Goal: Information Seeking & Learning: Learn about a topic

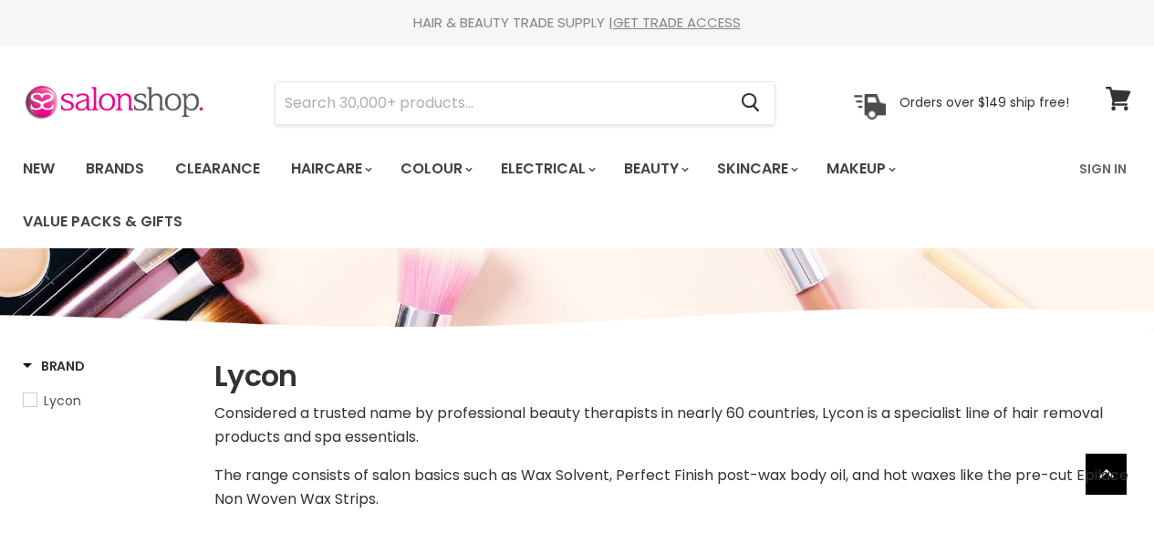
select select "manual"
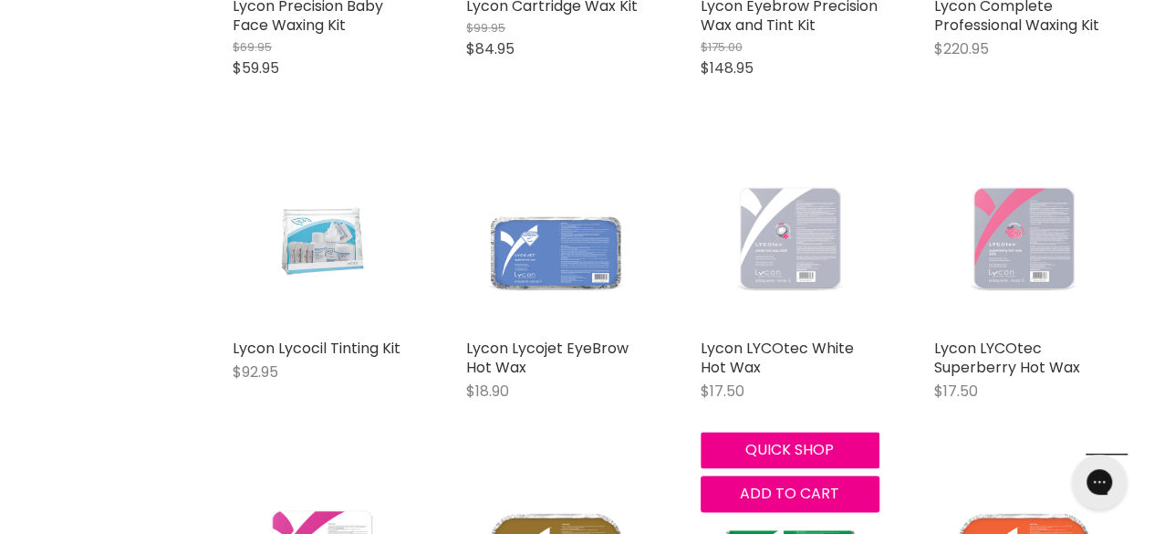
click at [778, 327] on img "Main content" at bounding box center [790, 239] width 179 height 179
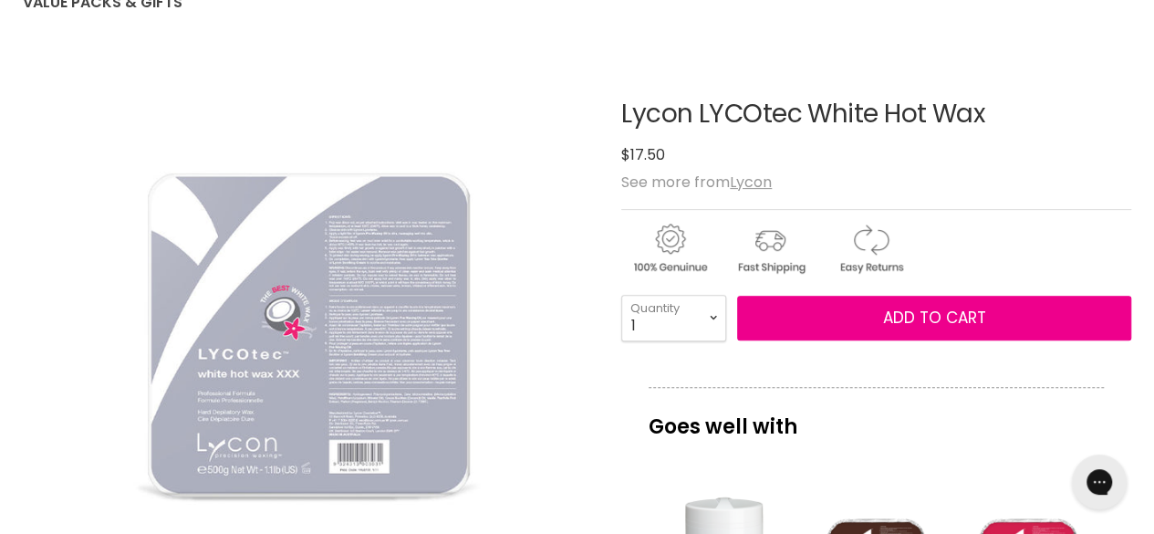
drag, startPoint x: 619, startPoint y: 119, endPoint x: 1013, endPoint y: 93, distance: 394.9
copy div "Lycon LYCOtec White Hot Wax"
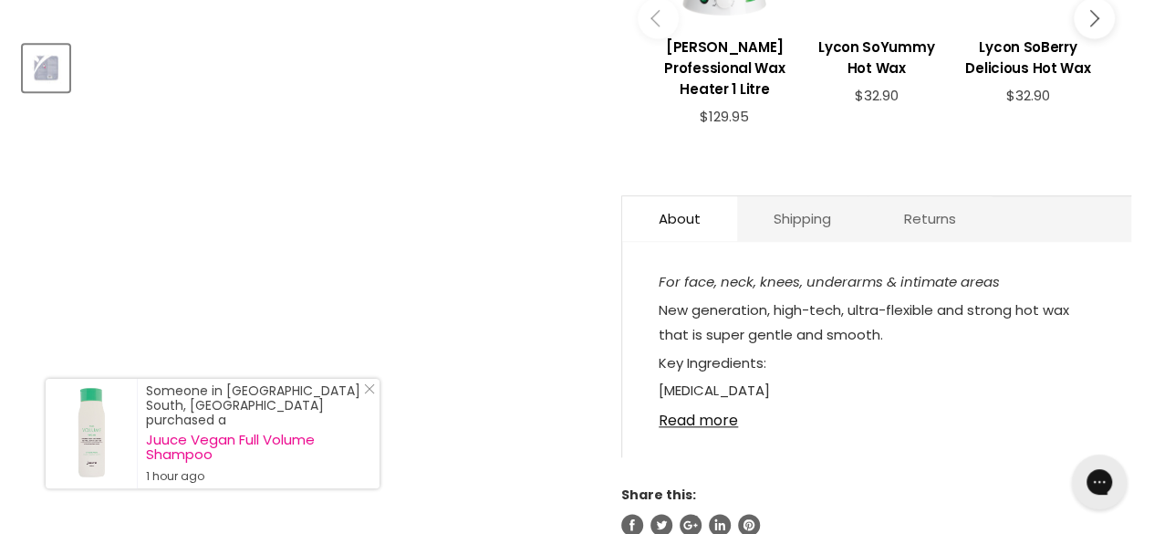
scroll to position [824, 0]
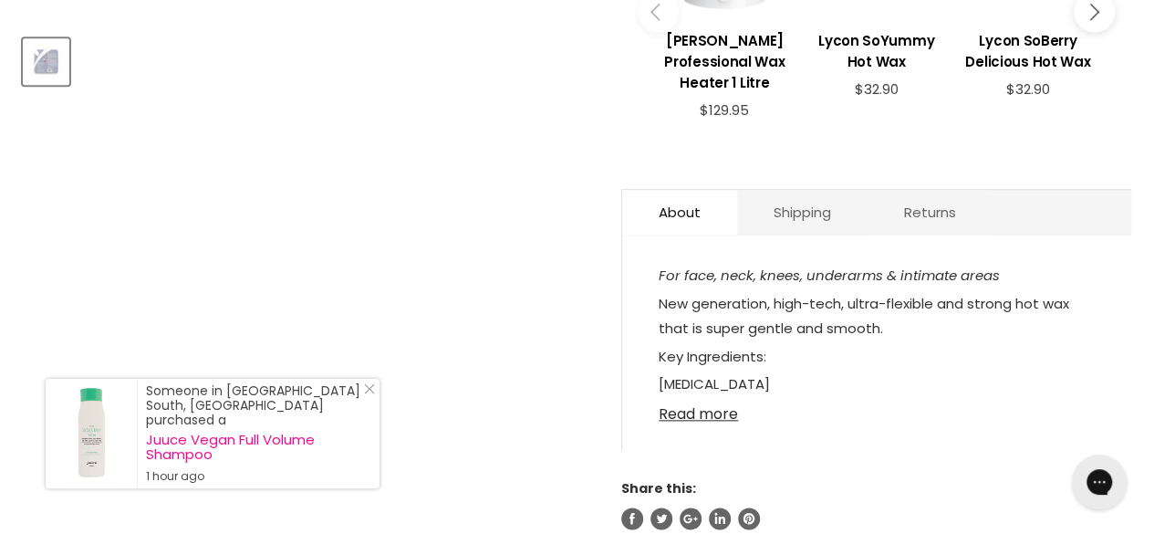
click at [704, 416] on link "Read more" at bounding box center [877, 408] width 436 height 27
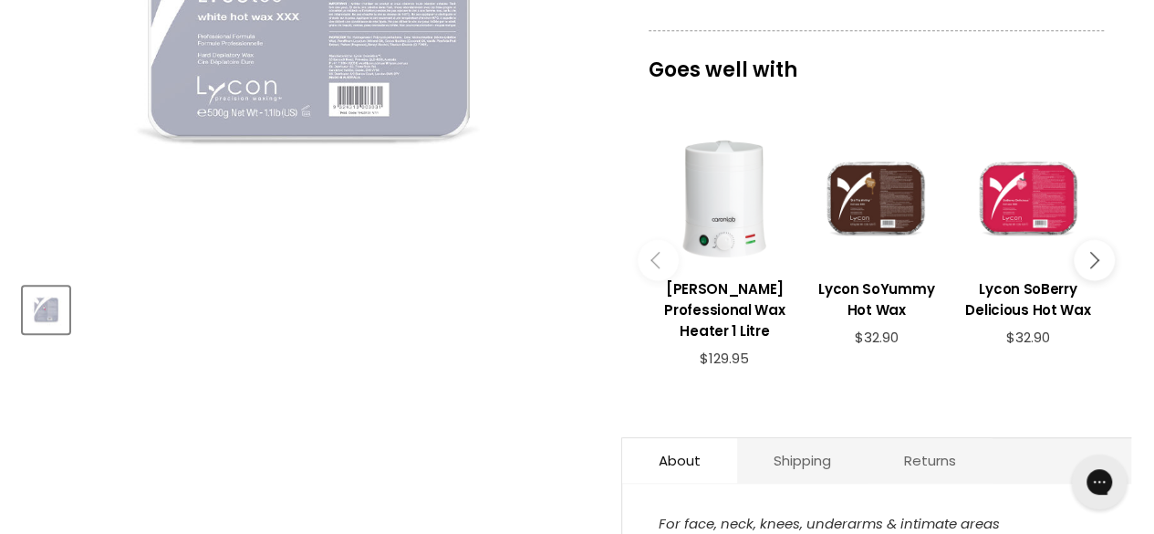
scroll to position [0, 0]
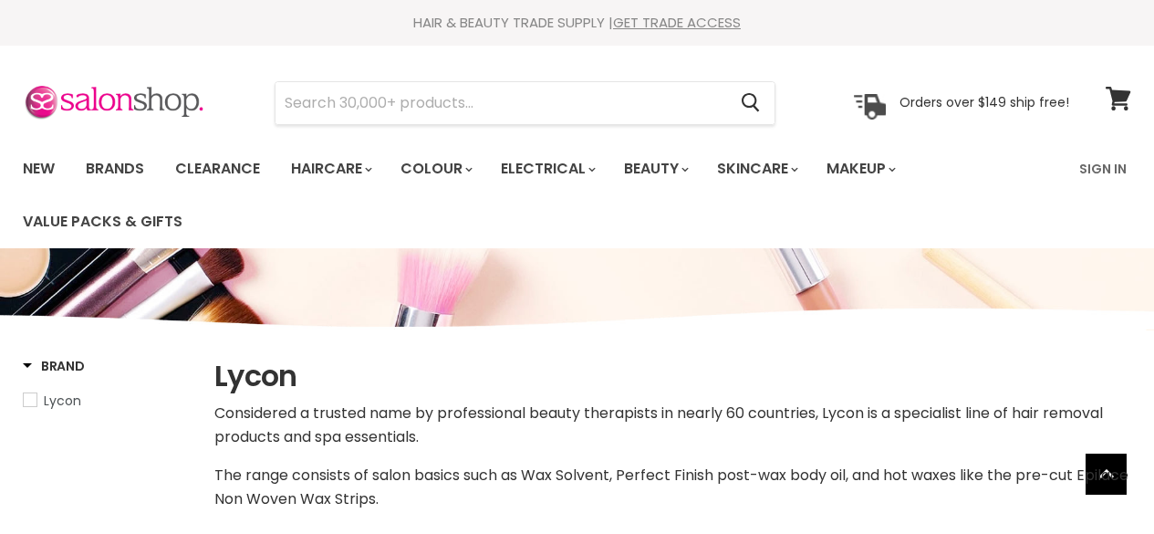
select select "manual"
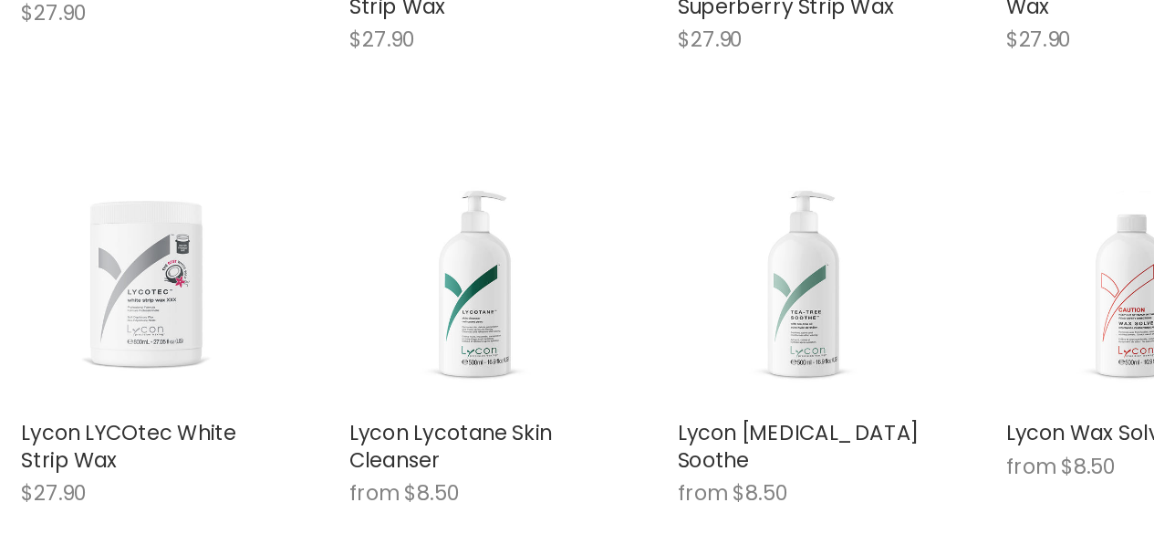
scroll to position [3251, 0]
click at [564, 254] on img "Main content" at bounding box center [555, 226] width 179 height 179
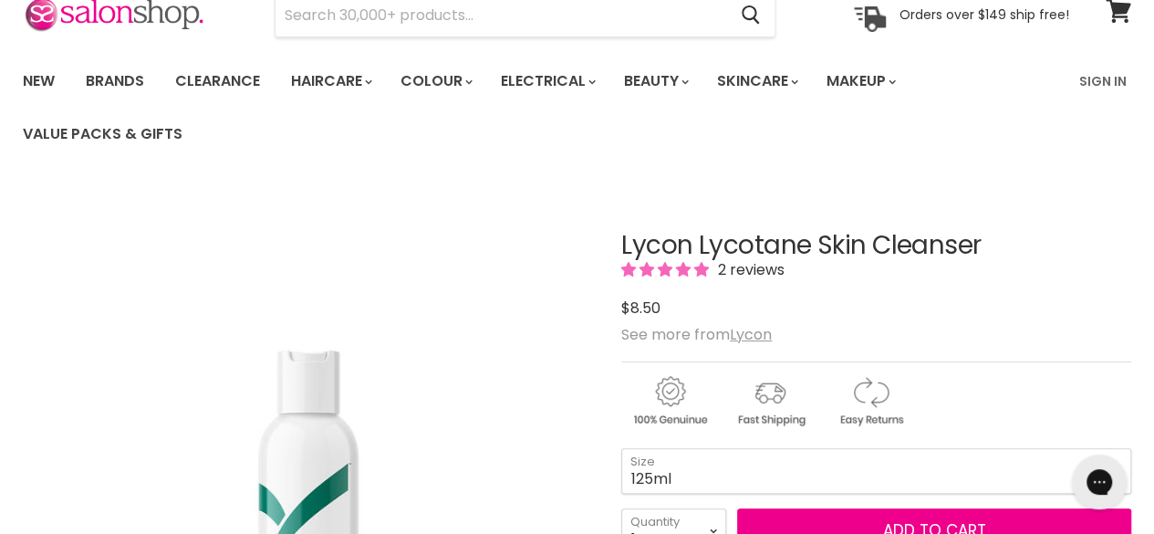
drag, startPoint x: 617, startPoint y: 244, endPoint x: 1000, endPoint y: 240, distance: 383.1
copy div "Lycon Lycotane Skin Cleanser"
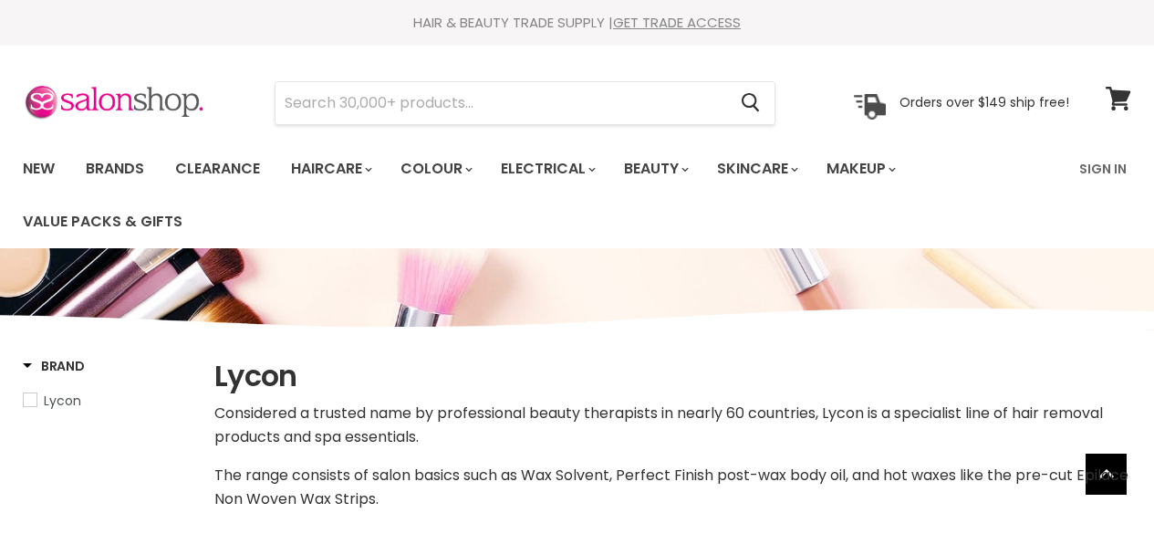
select select "manual"
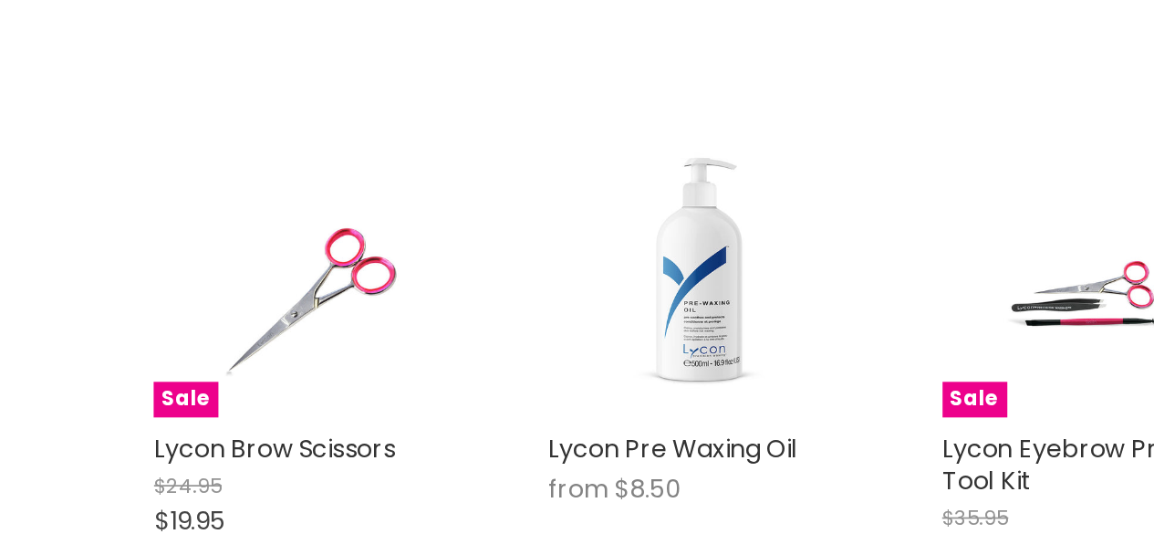
scroll to position [3555, 0]
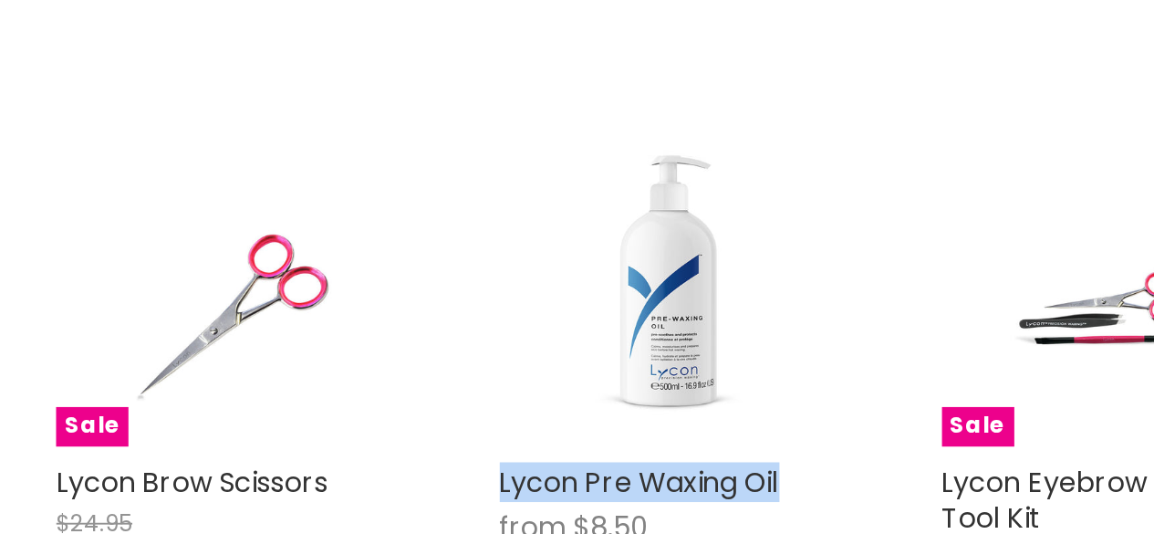
drag, startPoint x: 697, startPoint y: 307, endPoint x: 857, endPoint y: 316, distance: 160.7
click at [857, 316] on div "Lycon Pre Waxing Oil from $8.50 Lycon Quick shop Choose options" at bounding box center [789, 345] width 215 height 419
copy link "Lycon Pre Waxing Oil"
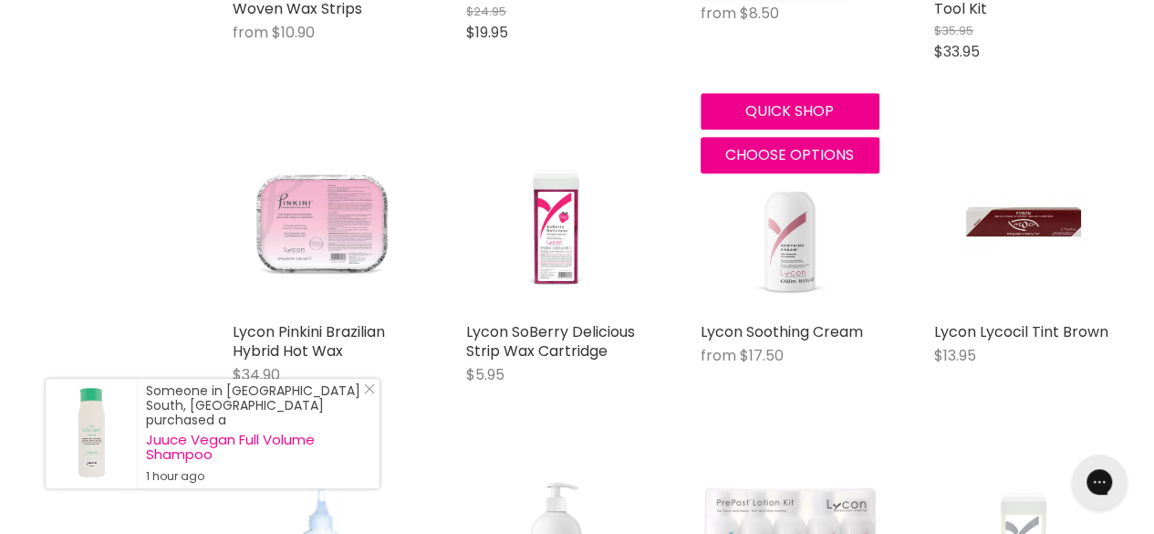
scroll to position [3920, 0]
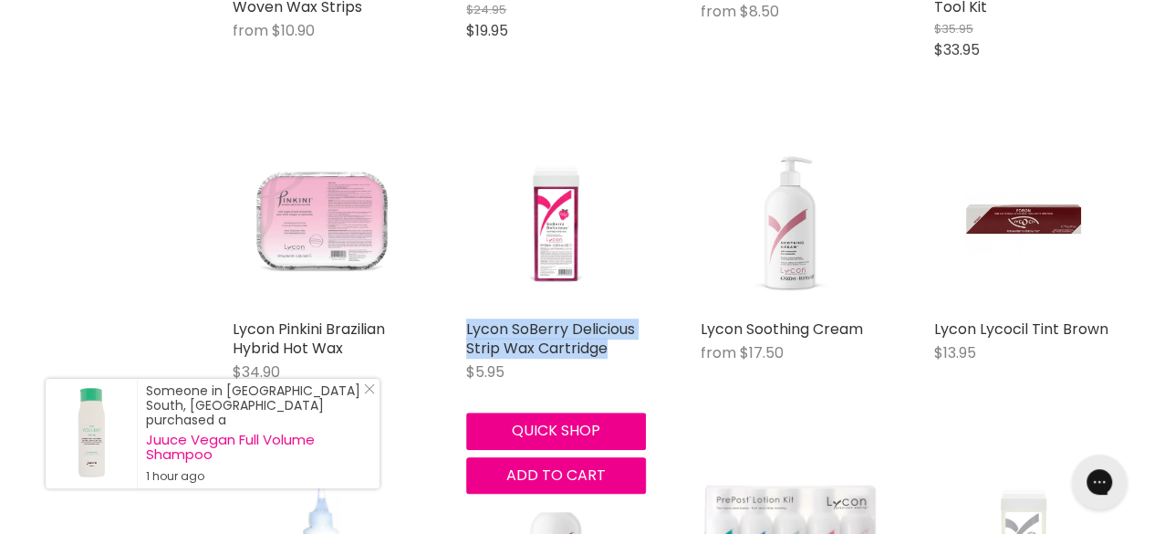
drag, startPoint x: 462, startPoint y: 287, endPoint x: 644, endPoint y: 306, distance: 183.4
click at [644, 306] on div "Lycon SoBerry Delicious Strip Wax Cartridge $5.95 Lycon Quick shop Add to cart" at bounding box center [555, 312] width 215 height 399
copy link "Lycon SoBerry Delicious Strip Wax Cartridge"
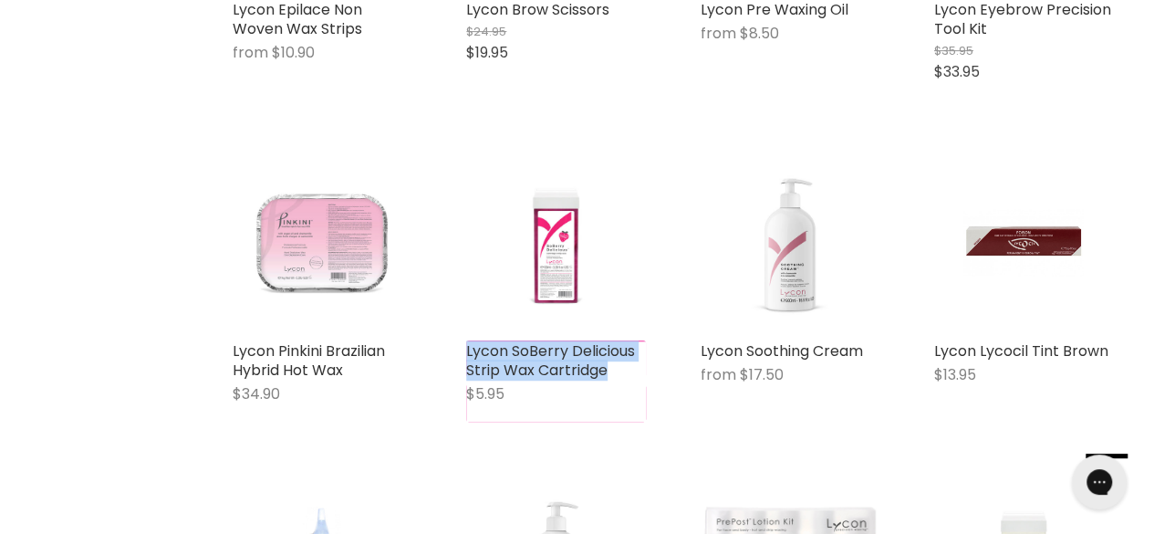
scroll to position [3889, 0]
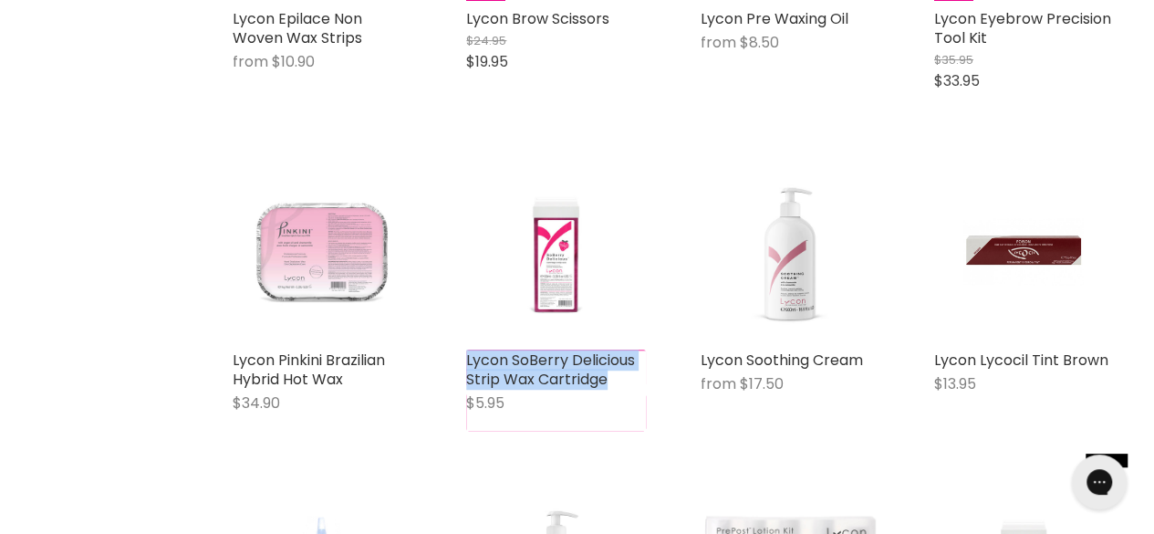
click at [654, 403] on div "Lycon SoBerry Delicious Strip Wax Cartridge $5.95 Lycon Quick shop Add to cart" at bounding box center [555, 296] width 215 height 305
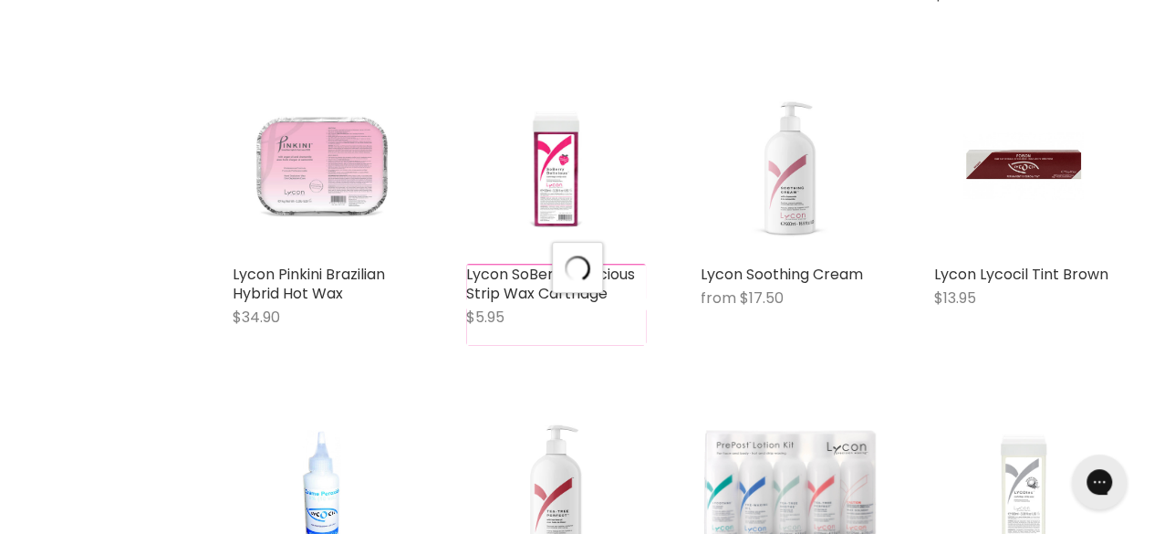
select select "manual"
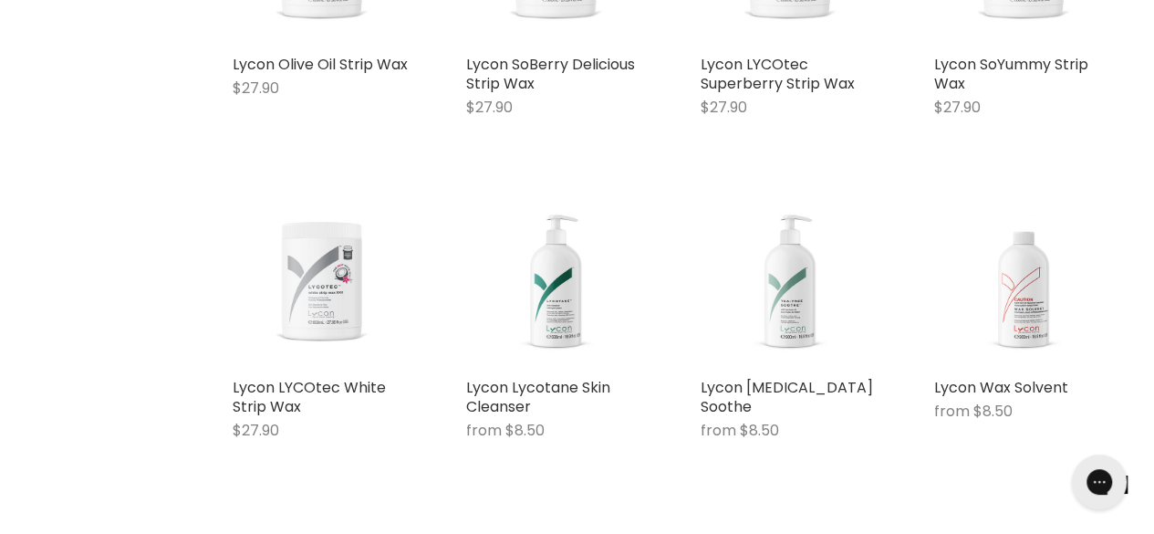
scroll to position [3184, 0]
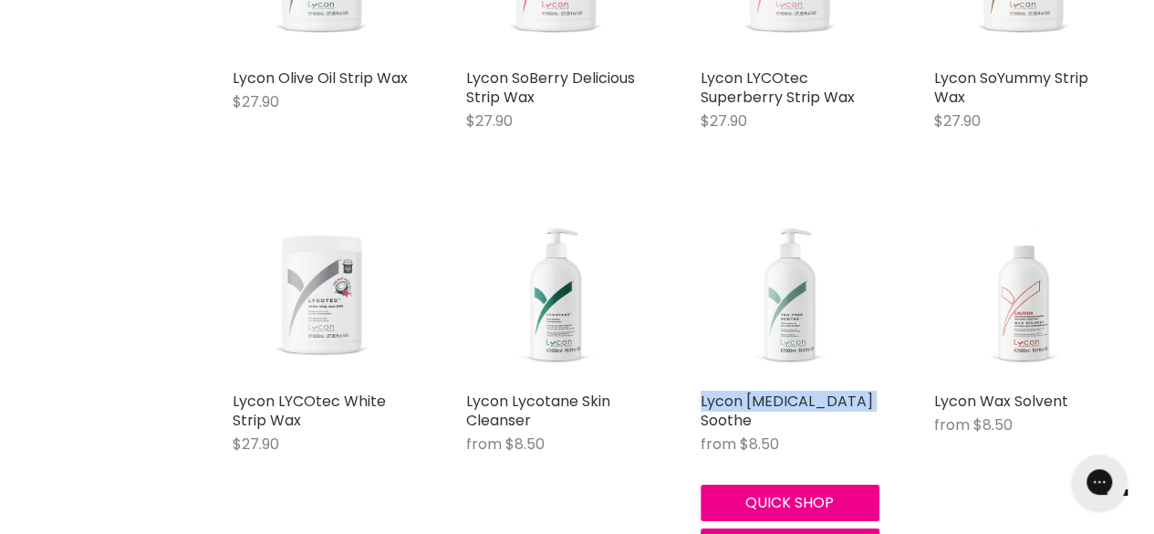
drag, startPoint x: 691, startPoint y: 365, endPoint x: 883, endPoint y: 362, distance: 191.6
click at [883, 362] on div "Lycon Tea-Tree Soothe from $8.50 Lycon Quick shop Choose options" at bounding box center [789, 384] width 215 height 399
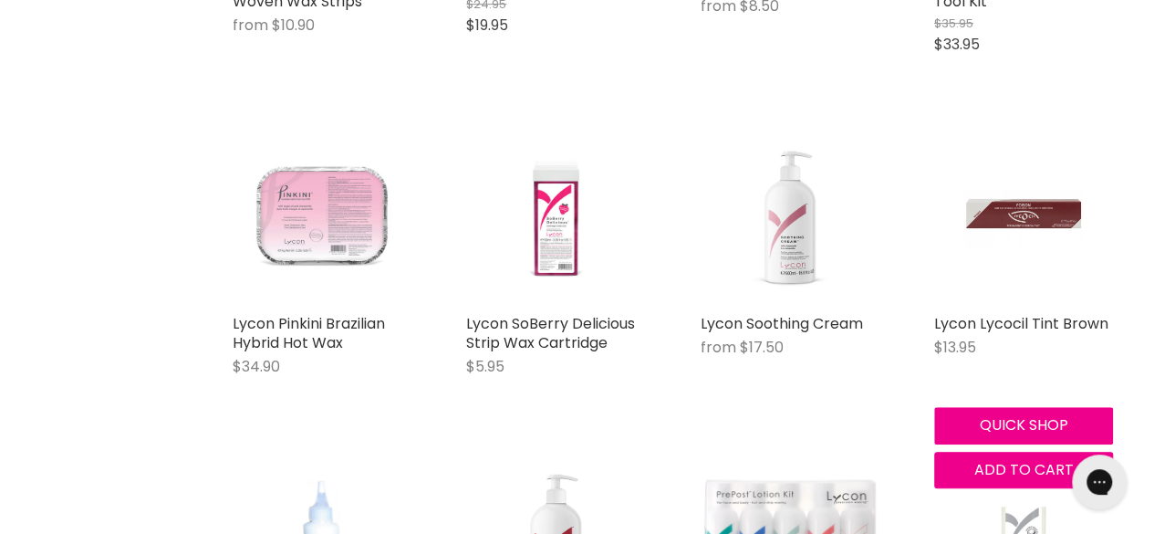
scroll to position [3924, 0]
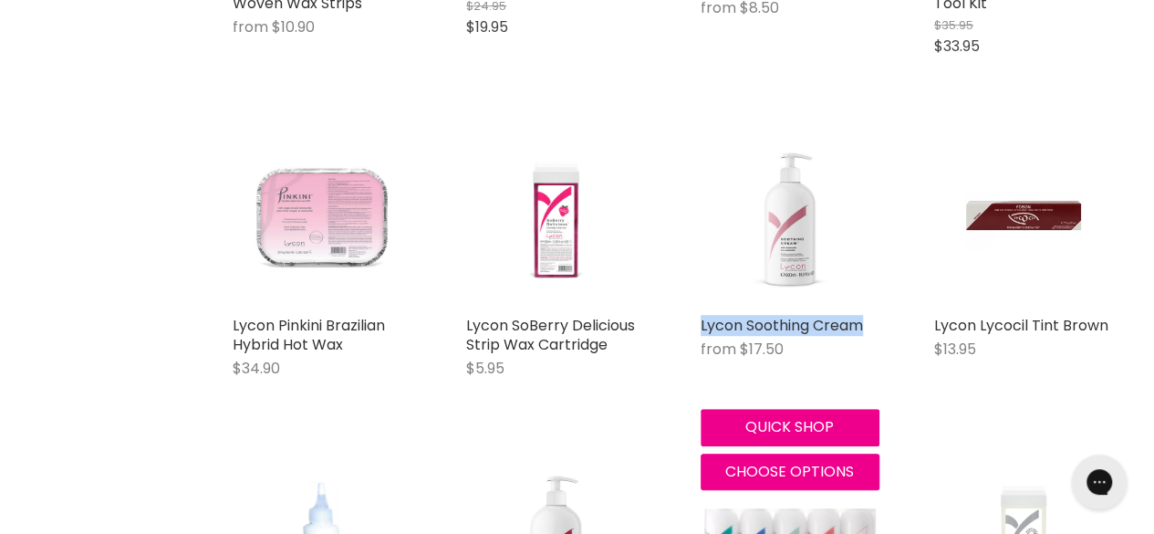
drag, startPoint x: 696, startPoint y: 285, endPoint x: 879, endPoint y: 287, distance: 183.4
click at [879, 287] on div "Lycon Soothing Cream from $17.50 Lycon Quick shop Choose options" at bounding box center [789, 308] width 215 height 399
copy link "Lycon Soothing Cream"
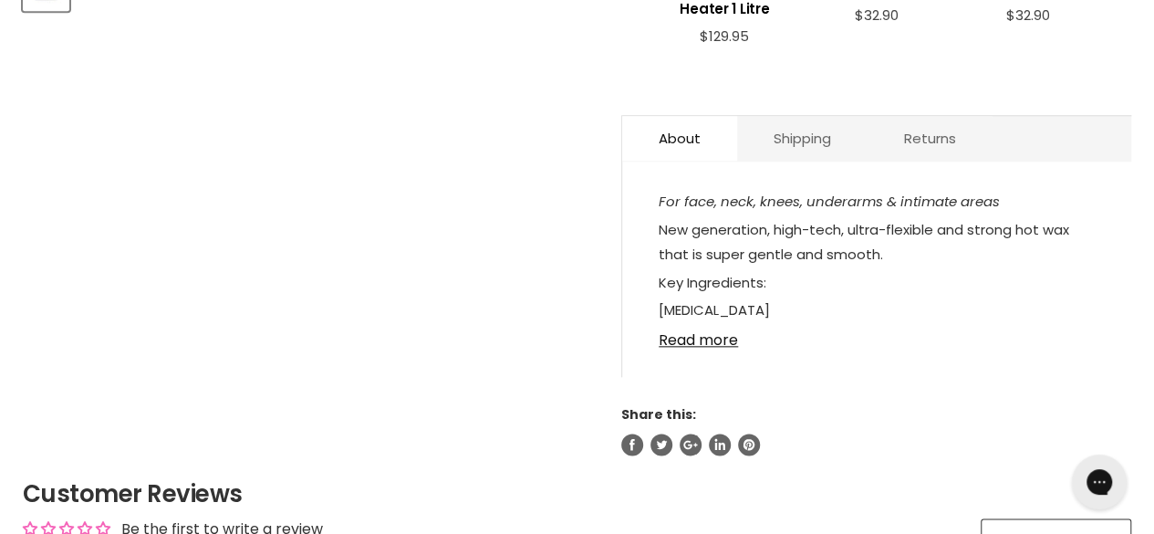
scroll to position [881, 0]
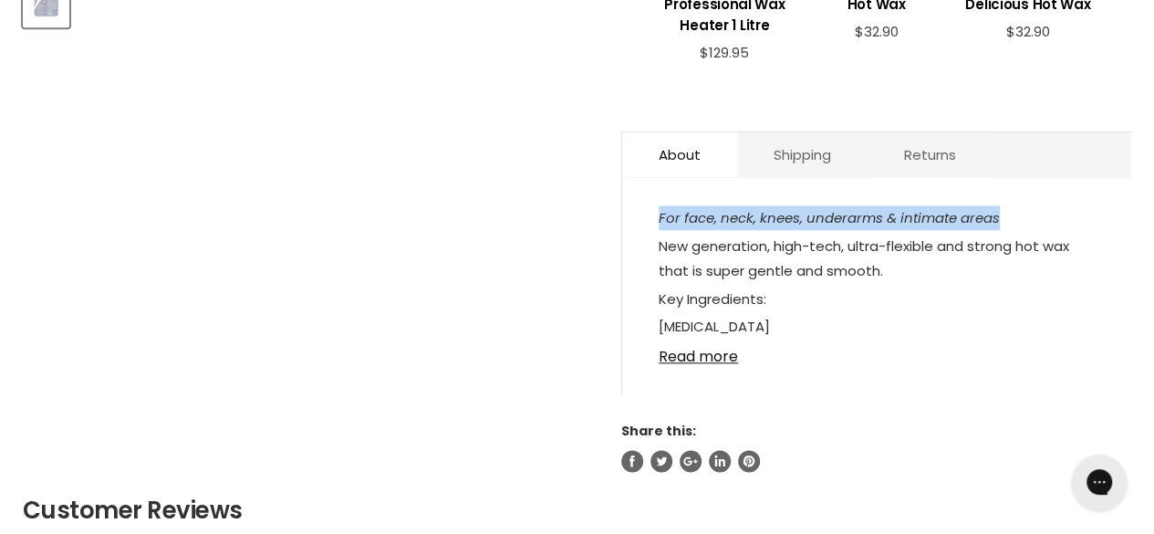
drag, startPoint x: 658, startPoint y: 213, endPoint x: 1007, endPoint y: 222, distance: 349.5
click at [1007, 222] on p "For face, neck, knees, underarms & intimate areas" at bounding box center [877, 219] width 436 height 28
copy em "For face, neck, knees, underarms & intimate areas"
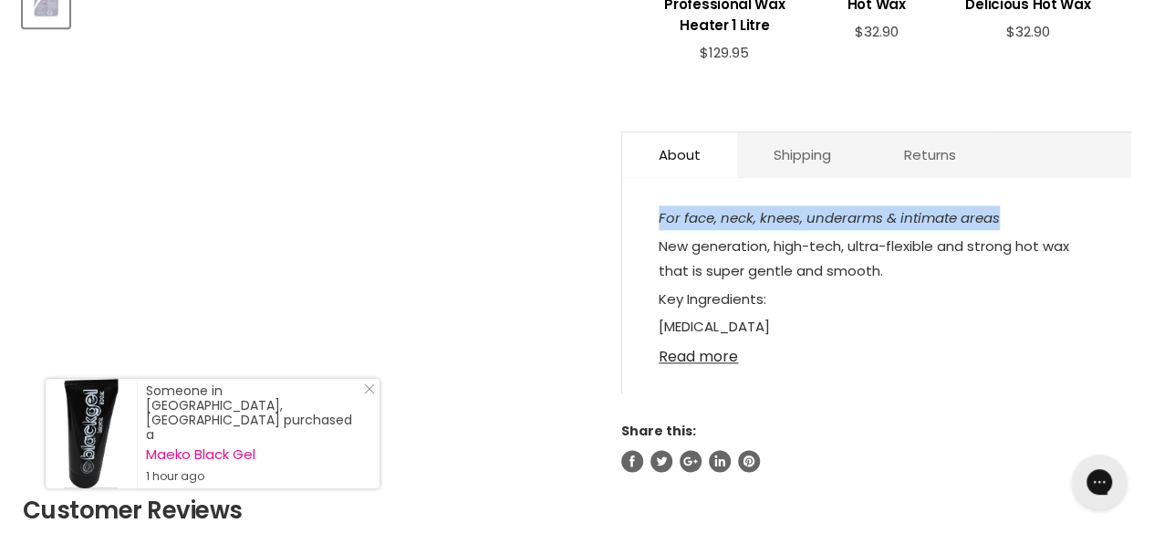
click at [817, 357] on link "Read more" at bounding box center [877, 350] width 436 height 27
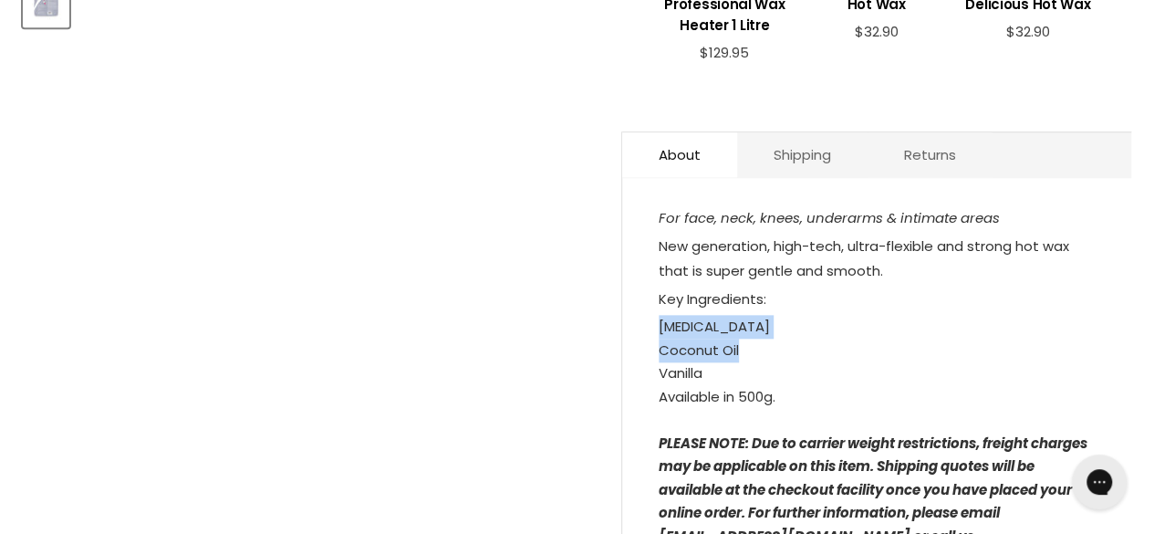
drag, startPoint x: 659, startPoint y: 318, endPoint x: 744, endPoint y: 350, distance: 91.5
click at [744, 350] on ul "Titanium Dioxide Coconut Oil Vanilla" at bounding box center [877, 350] width 436 height 70
copy ul "Titanium Dioxide Coconut Oil"
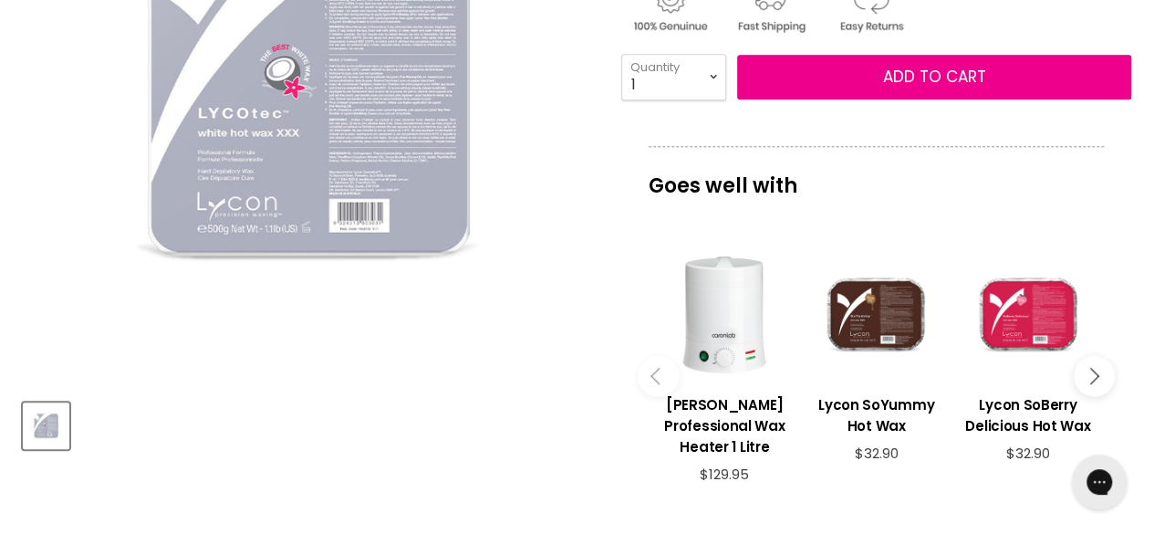
scroll to position [0, 0]
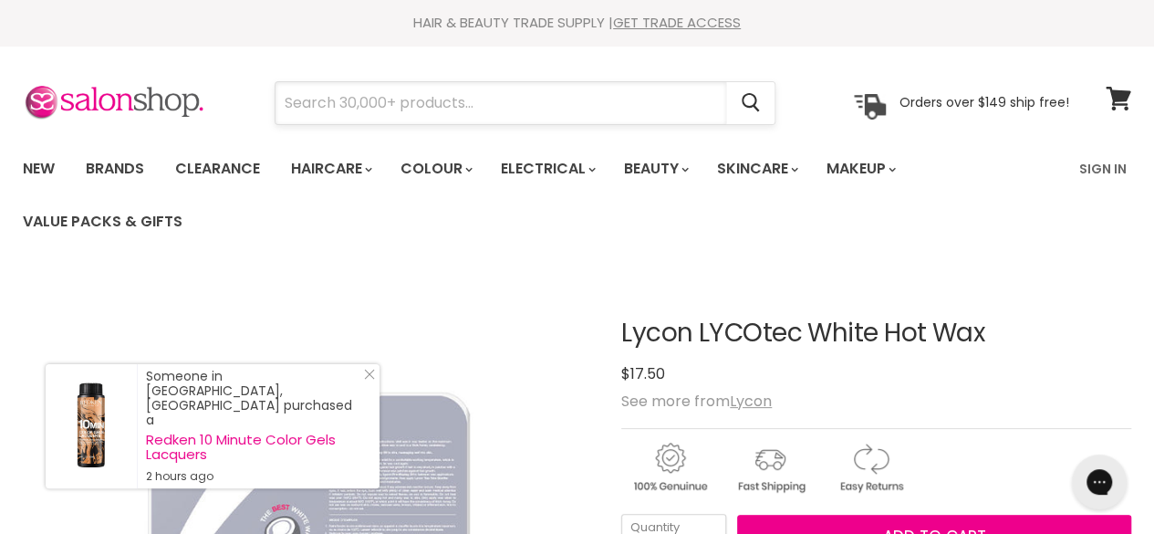
click at [651, 106] on input "Search" at bounding box center [500, 103] width 451 height 42
click at [647, 109] on input "Search" at bounding box center [500, 103] width 451 height 42
paste input "Skip to product information Open media 0 in modal Lycon Soberry Delicious Strip…"
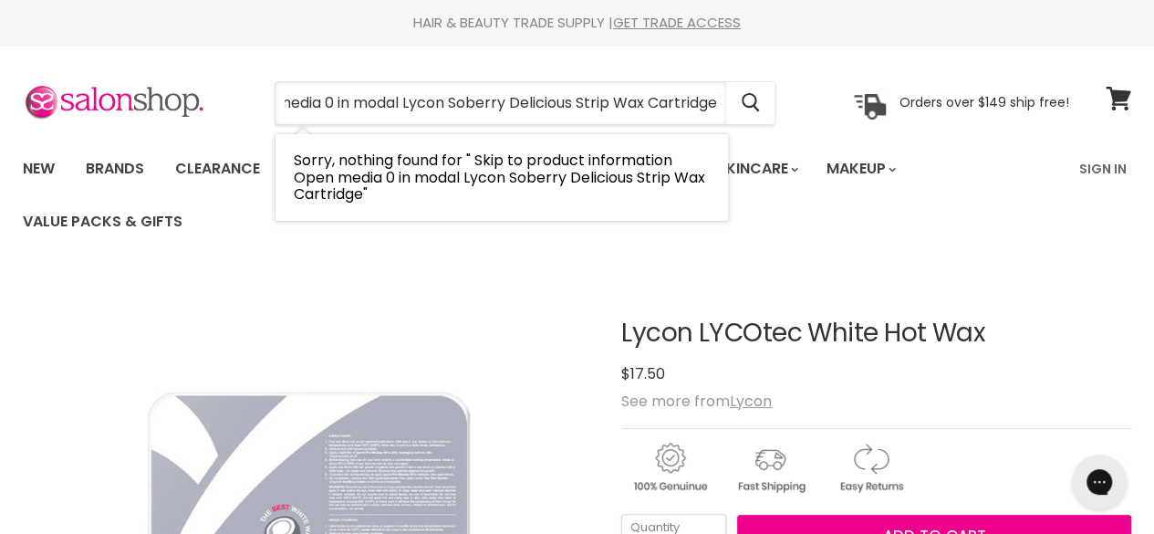
scroll to position [0, 2]
drag, startPoint x: 399, startPoint y: 106, endPoint x: 223, endPoint y: 136, distance: 178.6
click at [223, 136] on section "Menu Skip to product information Open media 0 in modal Lycon Soberry Delicious …" at bounding box center [577, 94] width 1154 height 97
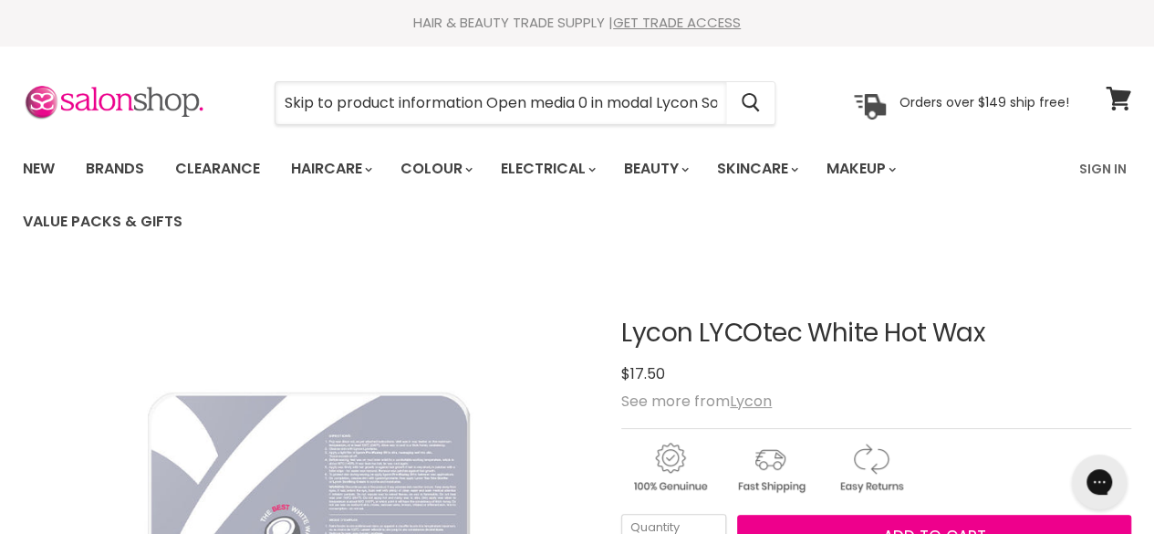
type input "Lycon Soberry Delicious Strip Wax Cartridge"
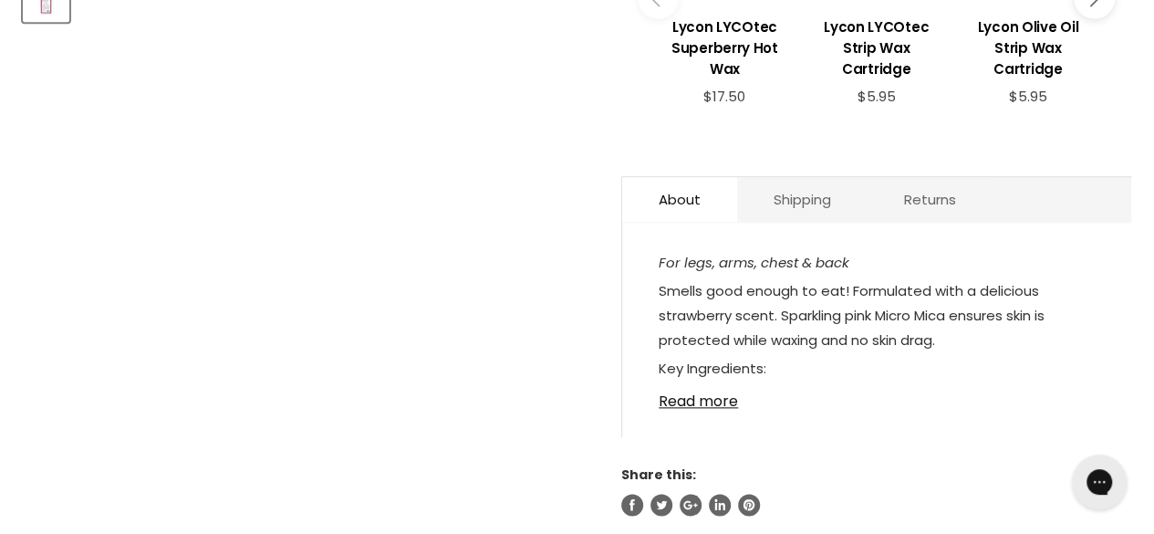
scroll to position [889, 0]
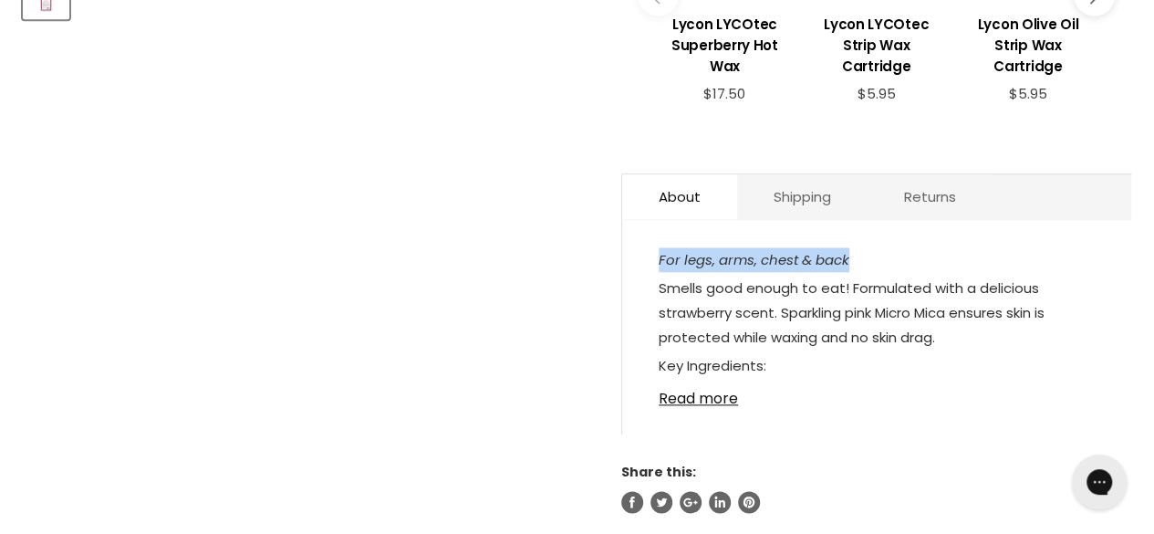
drag, startPoint x: 868, startPoint y: 236, endPoint x: 659, endPoint y: 251, distance: 210.3
click at [659, 251] on div "For legs, arms, chest & back Smells good enough to eat! Formulated with a delic…" at bounding box center [876, 336] width 509 height 196
copy em "For legs, arms, chest & back"
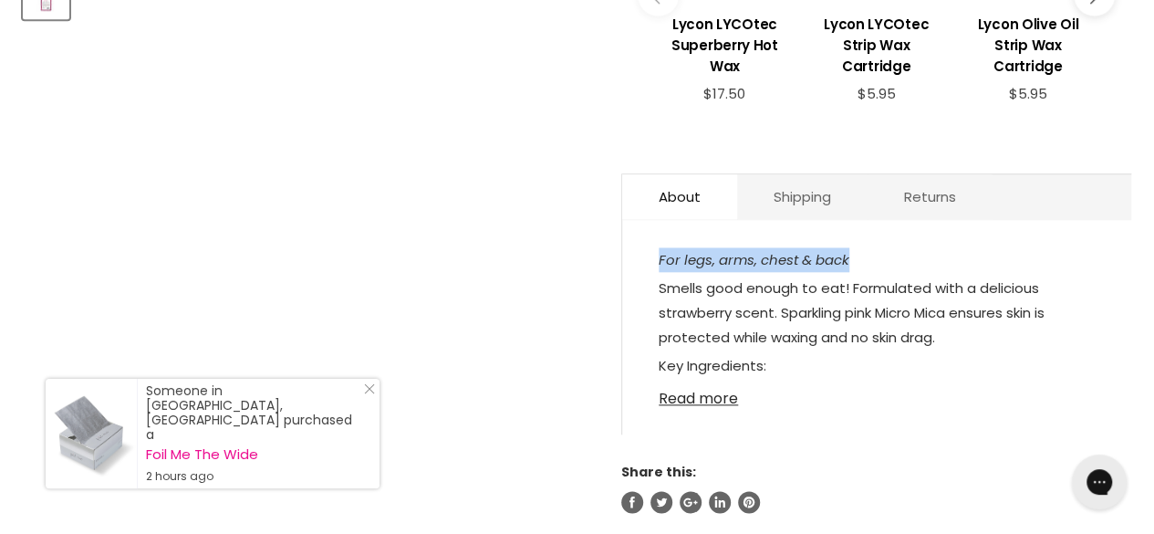
click at [716, 392] on link "Read more" at bounding box center [877, 392] width 436 height 27
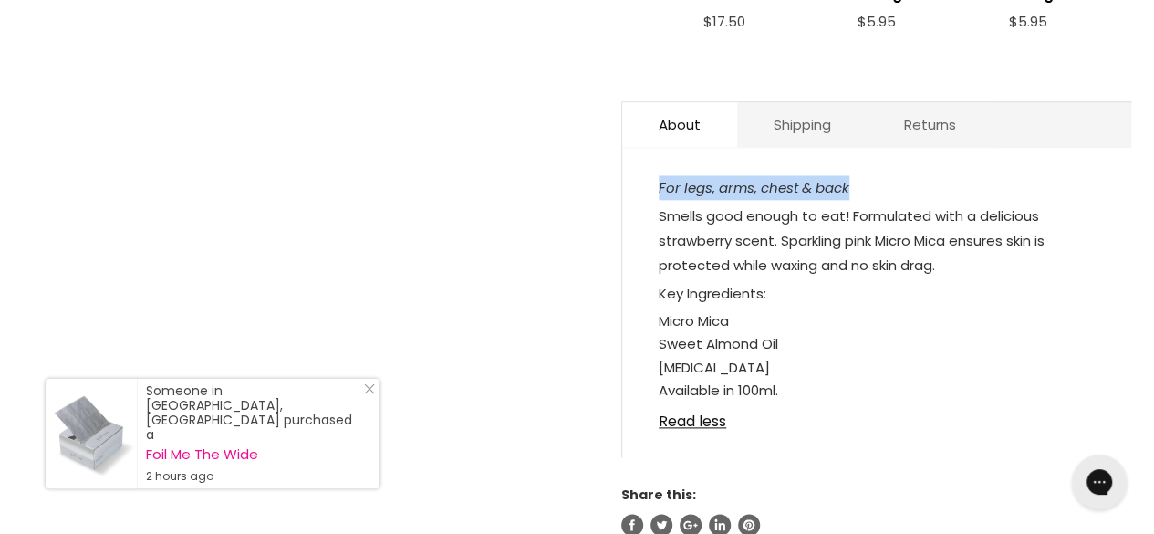
scroll to position [963, 0]
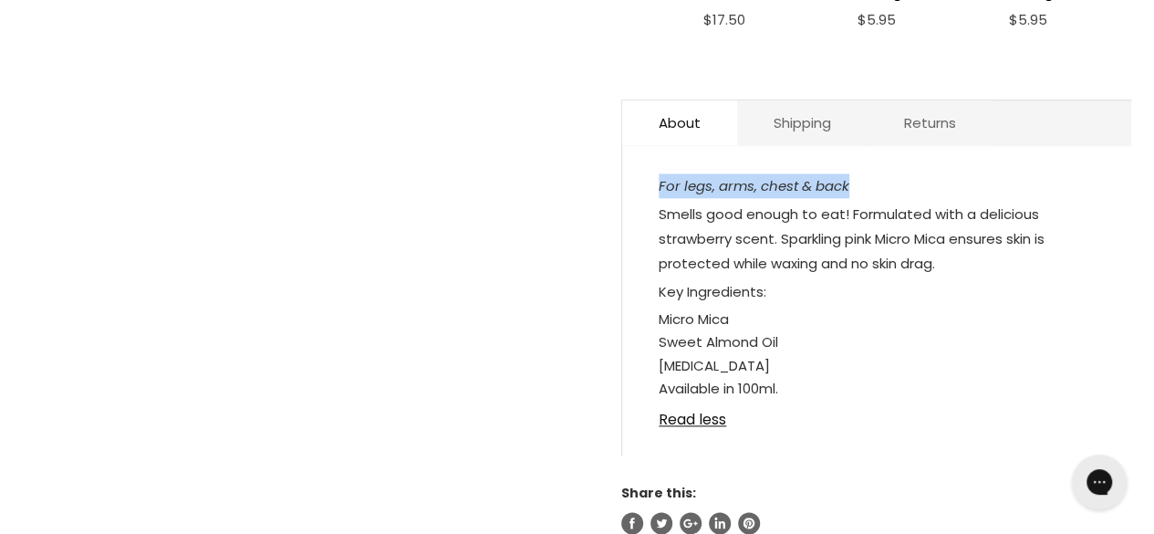
drag, startPoint x: 658, startPoint y: 309, endPoint x: 784, endPoint y: 359, distance: 136.4
click at [784, 359] on ul "Micro Mica Sweet Almond Oil [MEDICAL_DATA]" at bounding box center [877, 342] width 436 height 70
copy ul "Micro Mica Sweet Almond Oil [MEDICAL_DATA]"
click at [624, 520] on icon "Share this:" at bounding box center [632, 523] width 20 height 20
